Goal: Navigation & Orientation: Find specific page/section

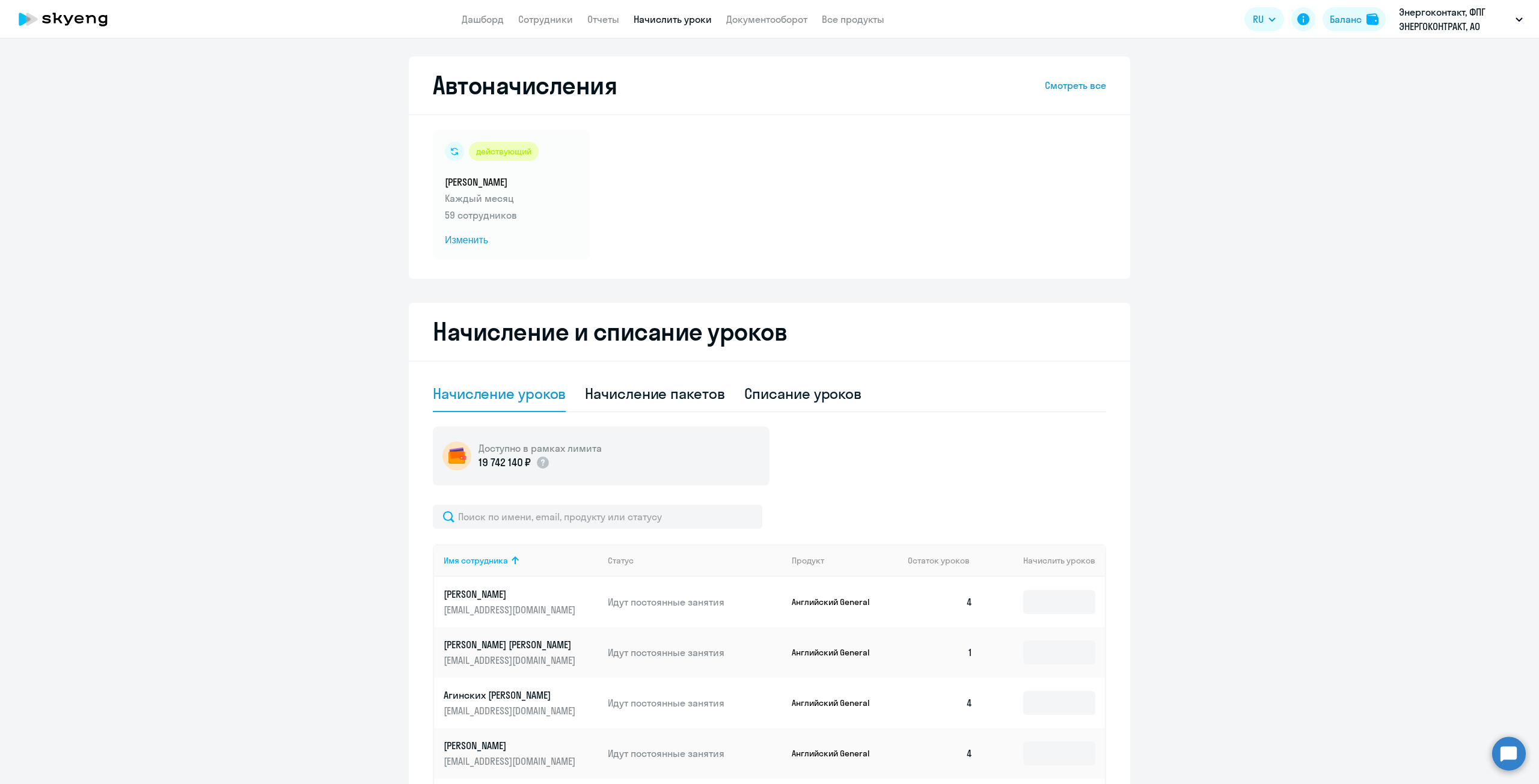
select select "50"
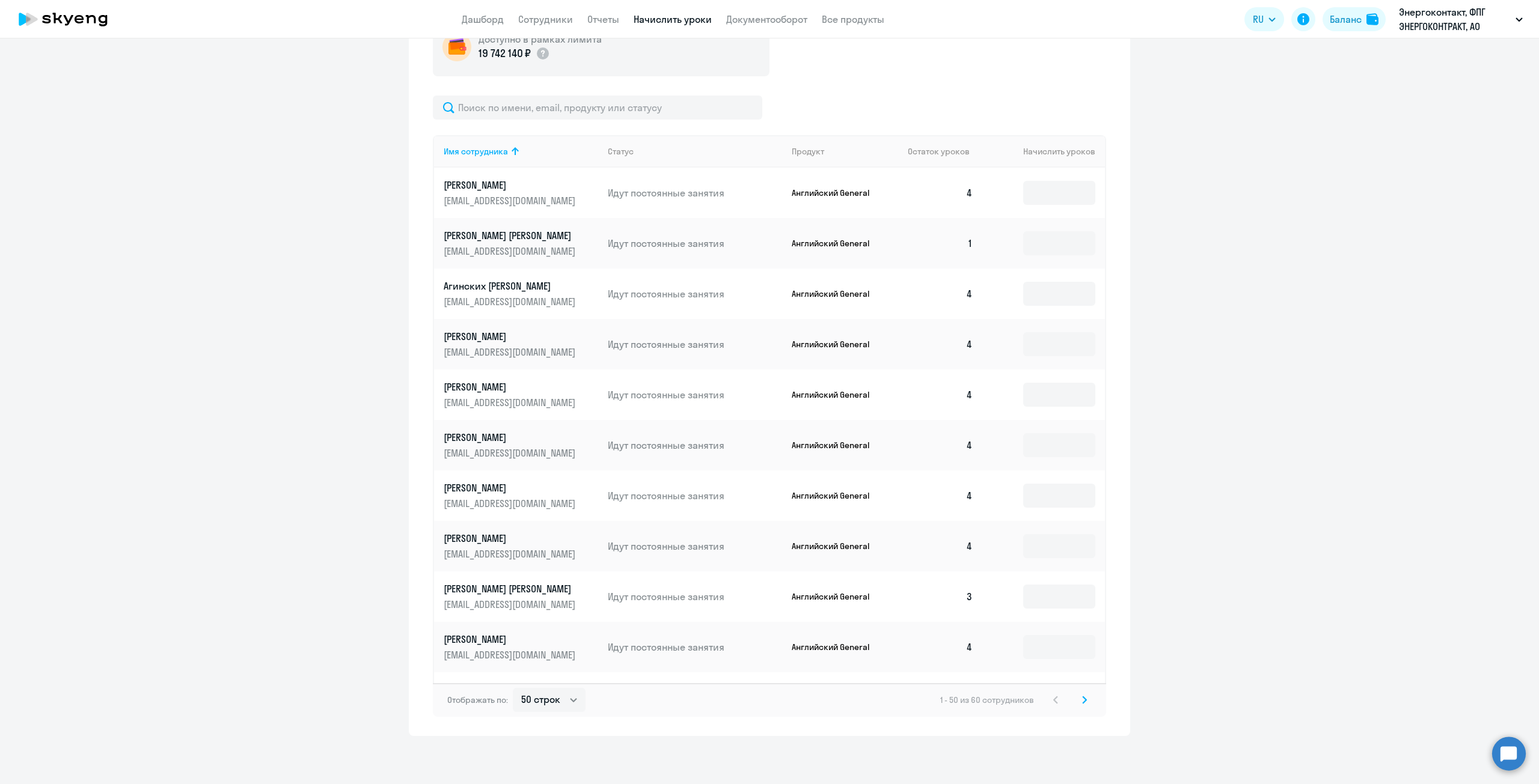
scroll to position [2008, 0]
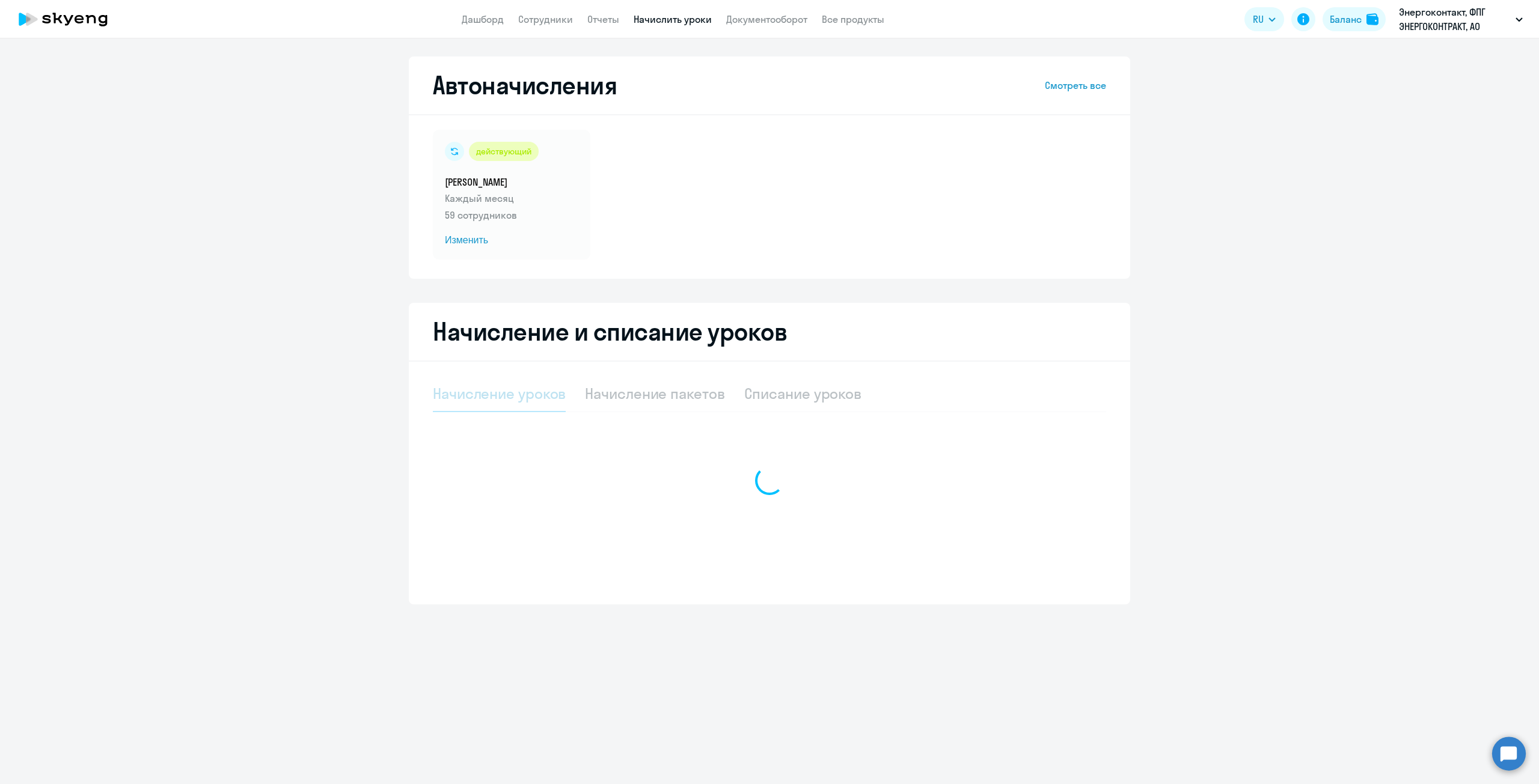
select select "10"
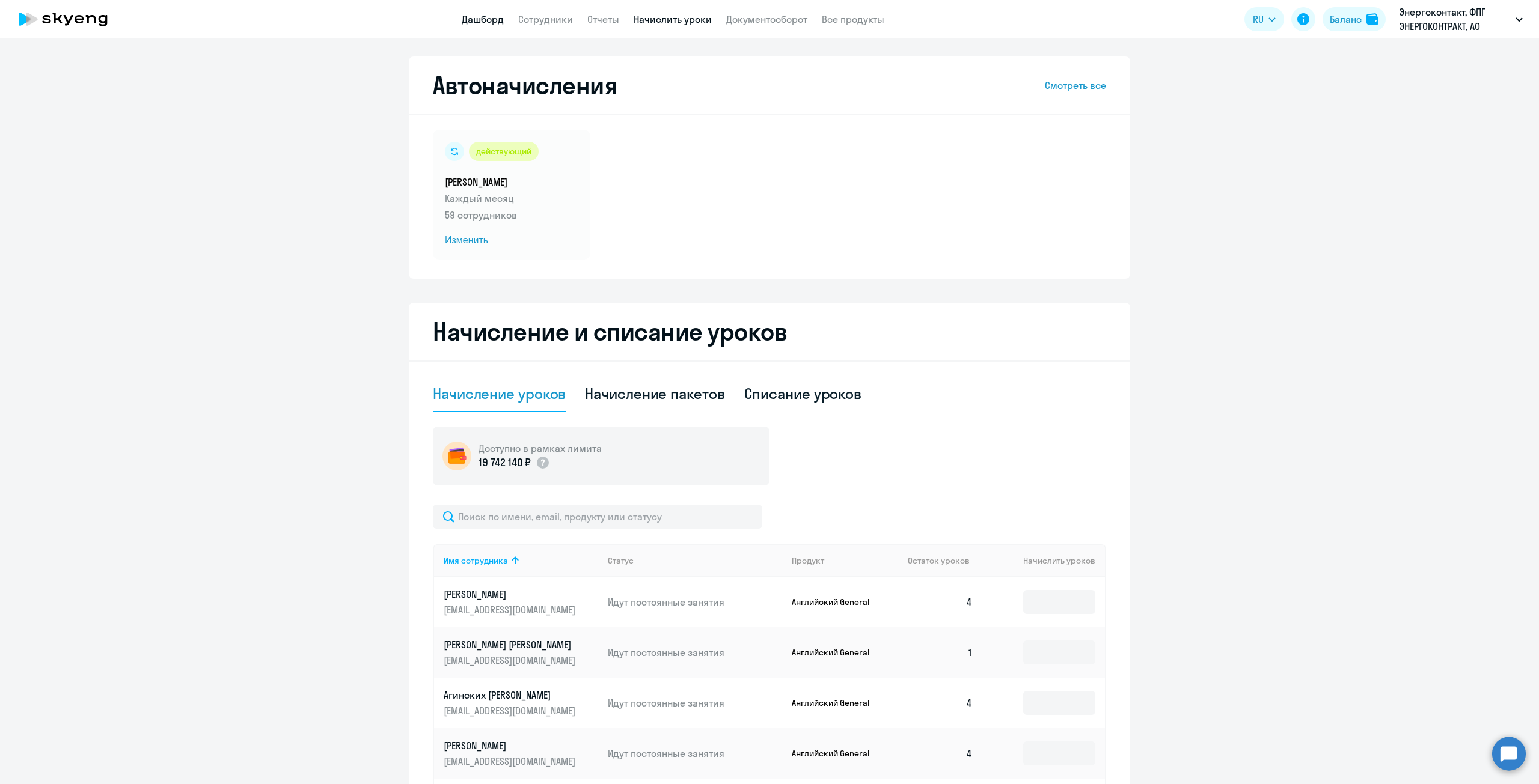
click at [493, 21] on link "Дашборд" at bounding box center [483, 20] width 42 height 12
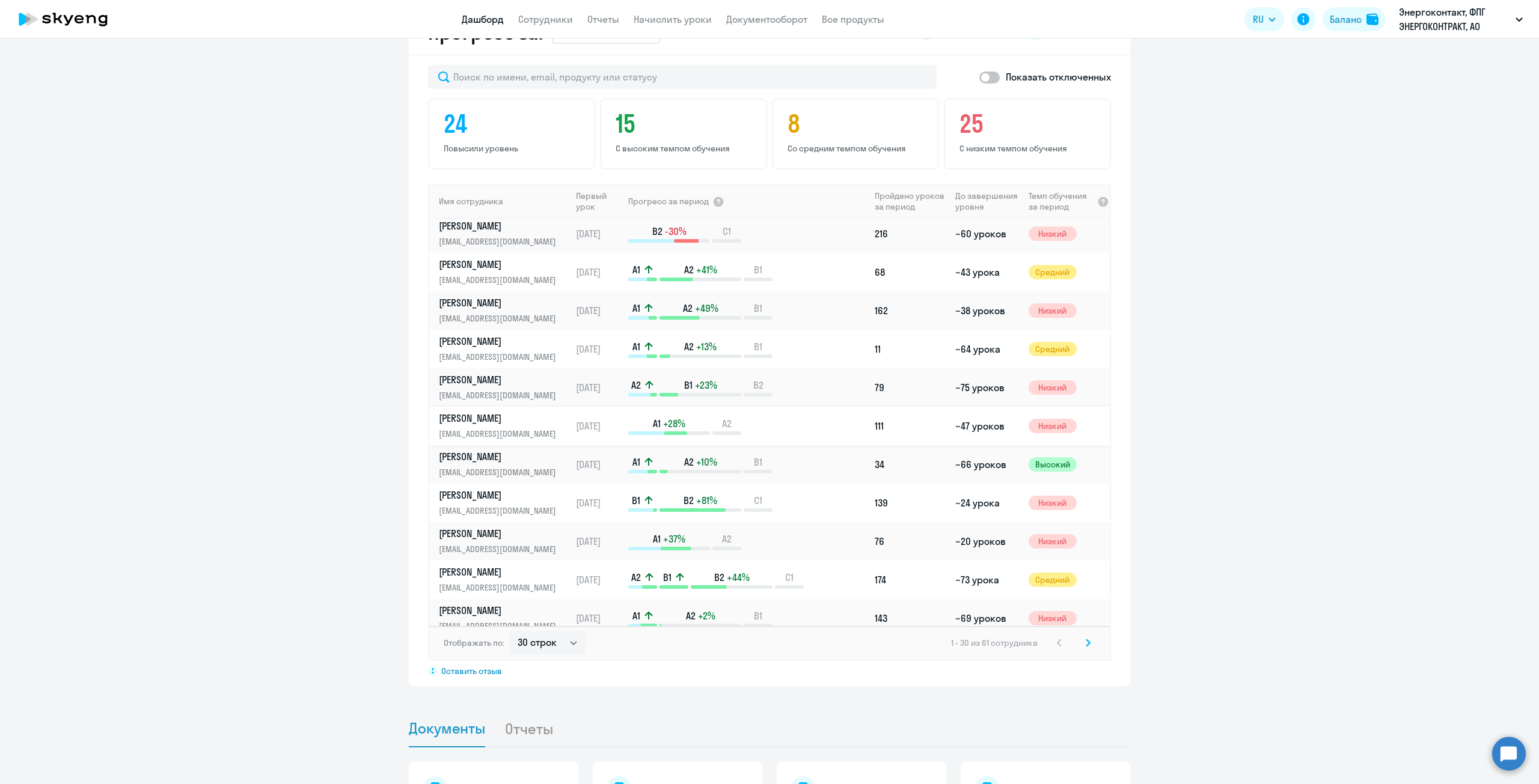
scroll to position [747, 0]
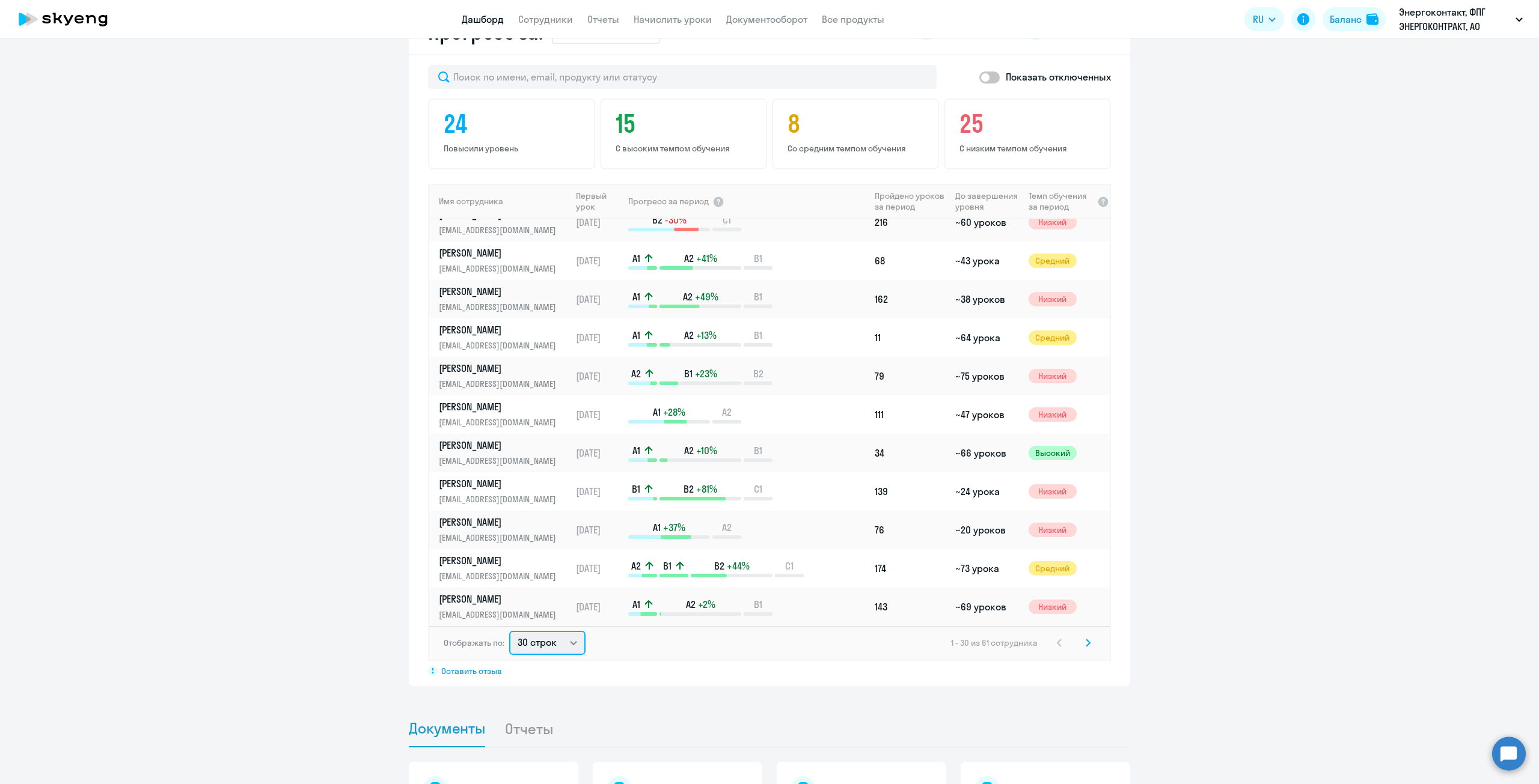
click at [543, 650] on select "30 строк 50 строк 100 строк" at bounding box center [547, 643] width 76 height 24
select select "100"
click at [509, 631] on select "30 строк 50 строк 100 строк" at bounding box center [547, 643] width 76 height 24
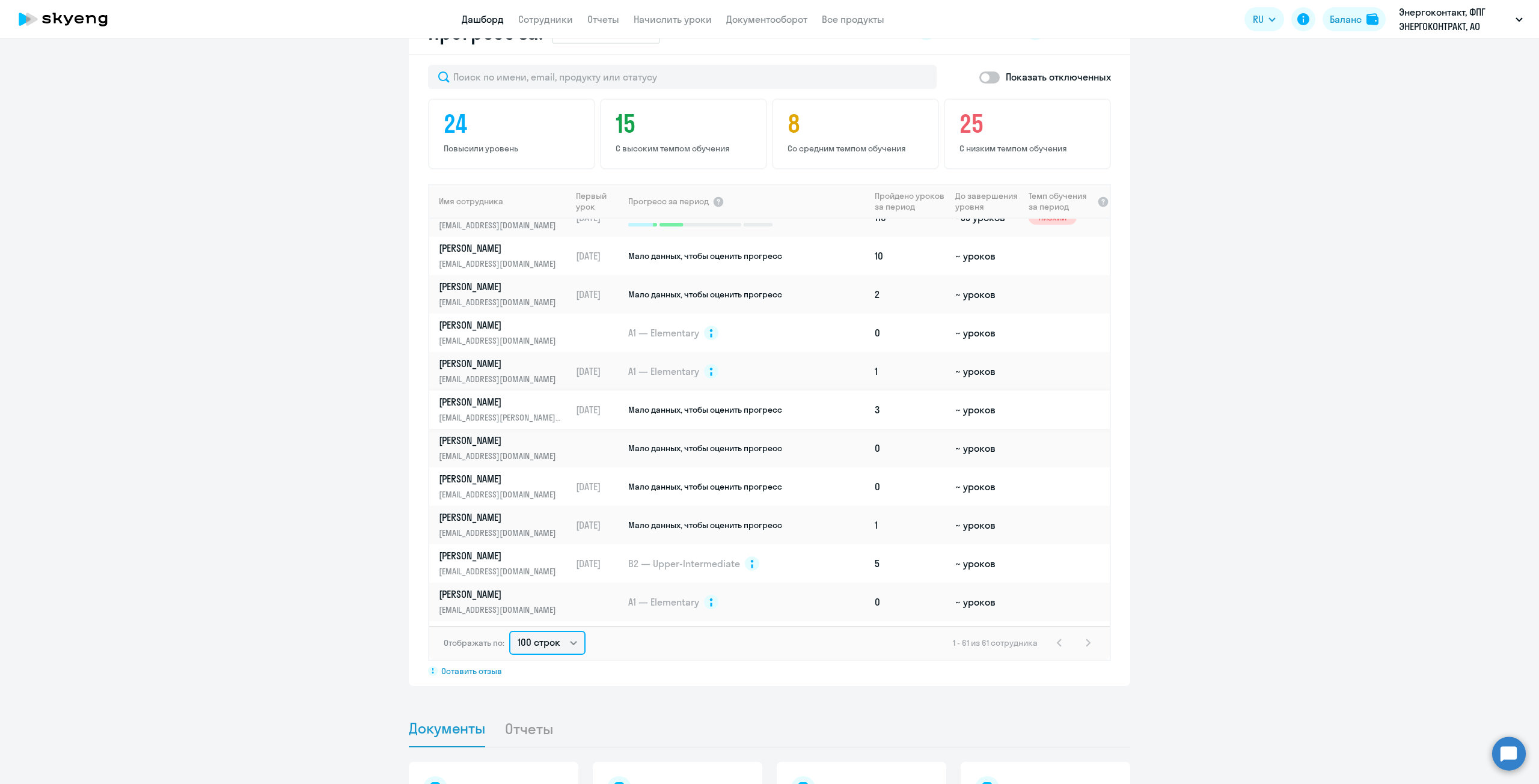
scroll to position [1819, 0]
